Goal: Transaction & Acquisition: Purchase product/service

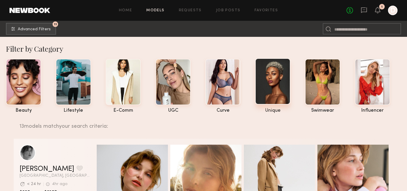
click at [271, 77] on div at bounding box center [272, 81] width 35 height 46
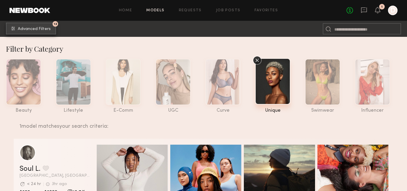
click at [33, 28] on span "Advanced Filters" at bounding box center [34, 29] width 33 height 4
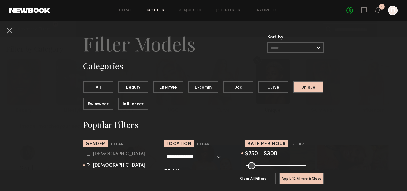
scroll to position [12, 0]
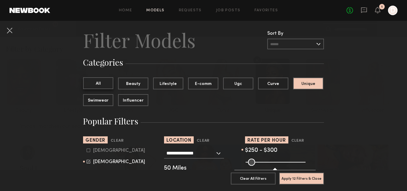
click at [99, 83] on button "All" at bounding box center [98, 83] width 30 height 12
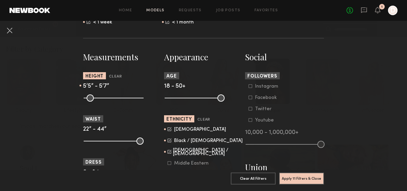
scroll to position [238, 0]
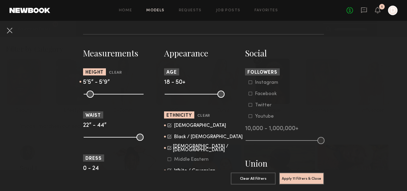
type input "**"
click at [118, 94] on input "range" at bounding box center [114, 94] width 60 height 7
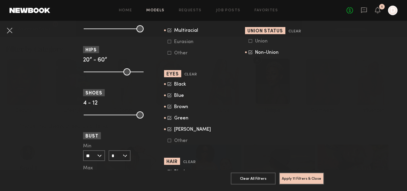
scroll to position [391, 0]
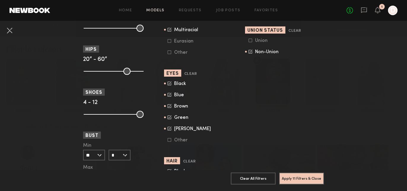
click at [169, 85] on icon at bounding box center [170, 83] width 4 height 4
click at [171, 96] on icon at bounding box center [170, 95] width 4 height 4
click at [171, 107] on icon at bounding box center [170, 105] width 3 height 3
click at [171, 123] on form "Black Blue Brown [PERSON_NAME] Other" at bounding box center [205, 112] width 75 height 62
click at [171, 130] on icon at bounding box center [170, 129] width 4 height 4
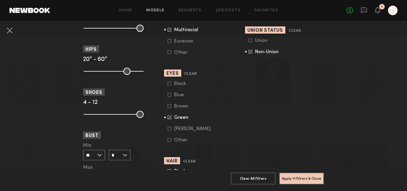
click at [169, 119] on icon at bounding box center [170, 117] width 4 height 4
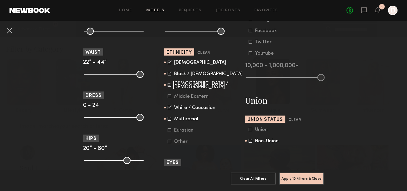
scroll to position [303, 0]
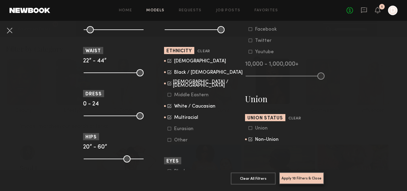
click at [298, 177] on button "Apply 10 Filters & Close" at bounding box center [301, 178] width 45 height 12
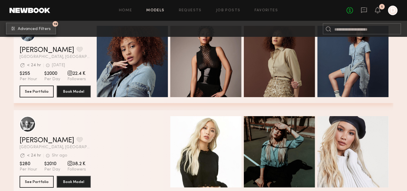
scroll to position [2828, 0]
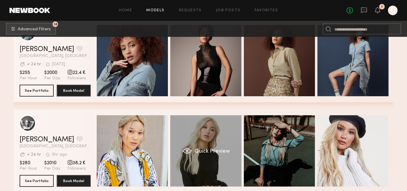
click at [221, 142] on div "Quick Preview" at bounding box center [205, 150] width 71 height 71
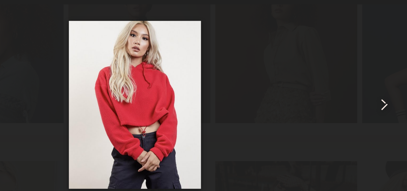
click at [330, 86] on common-icon at bounding box center [329, 87] width 10 height 10
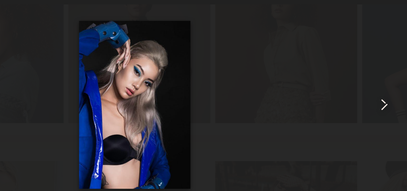
click at [330, 86] on common-icon at bounding box center [329, 87] width 10 height 10
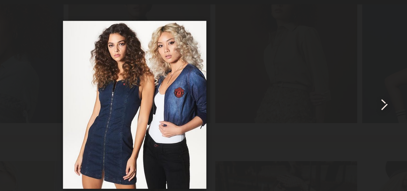
click at [330, 86] on common-icon at bounding box center [329, 87] width 10 height 10
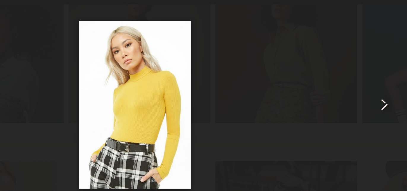
click at [330, 86] on common-icon at bounding box center [329, 87] width 10 height 10
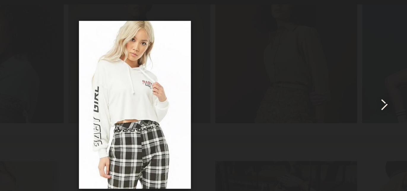
click at [330, 86] on common-icon at bounding box center [329, 87] width 10 height 10
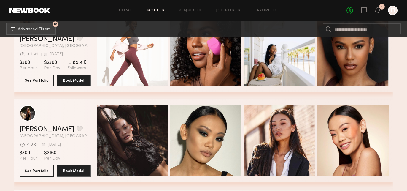
scroll to position [3110, 0]
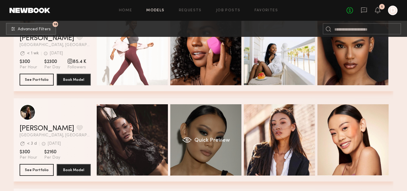
click at [209, 128] on div "Quick Preview" at bounding box center [205, 139] width 71 height 71
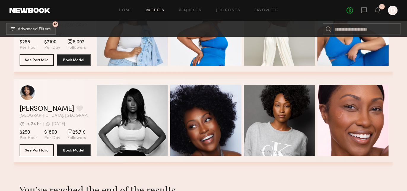
scroll to position [3401, 0]
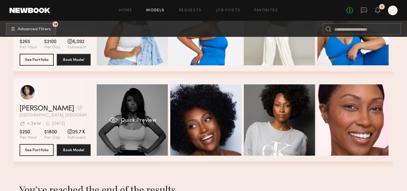
click at [116, 125] on div "Quick Preview" at bounding box center [132, 119] width 71 height 71
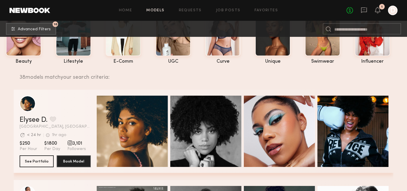
scroll to position [57, 0]
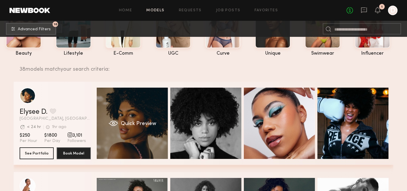
click at [123, 114] on div "Quick Preview" at bounding box center [132, 123] width 71 height 71
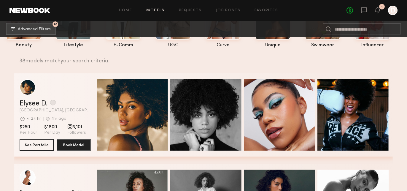
scroll to position [60, 0]
